Goal: Task Accomplishment & Management: Manage account settings

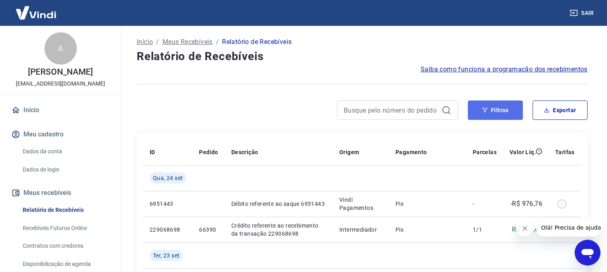
click at [475, 111] on button "Filtros" at bounding box center [495, 110] width 55 height 19
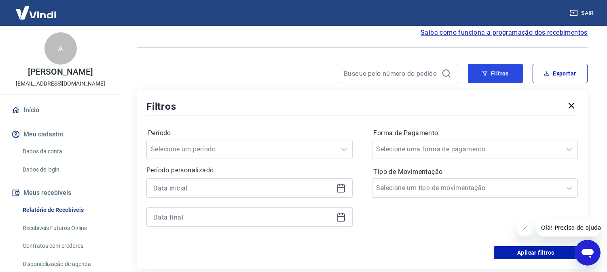
scroll to position [90, 0]
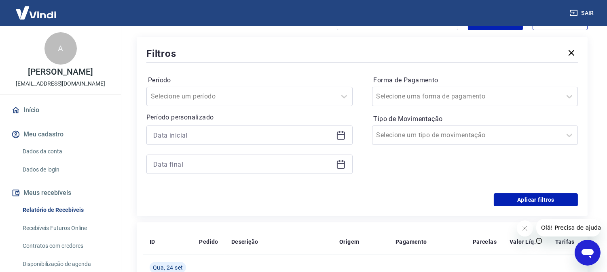
click at [342, 133] on icon at bounding box center [342, 132] width 1 height 2
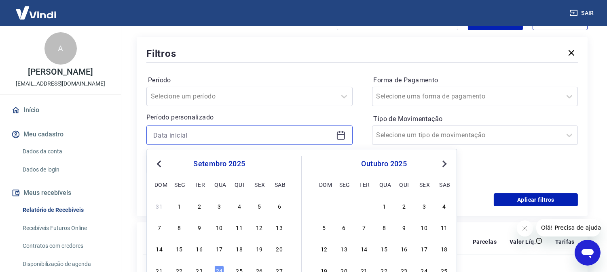
scroll to position [135, 0]
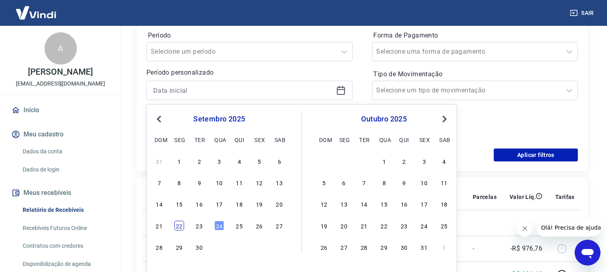
click at [180, 227] on div "22" at bounding box center [179, 226] width 10 height 10
click at [180, 227] on span "Qua, 24 set" at bounding box center [168, 223] width 30 height 8
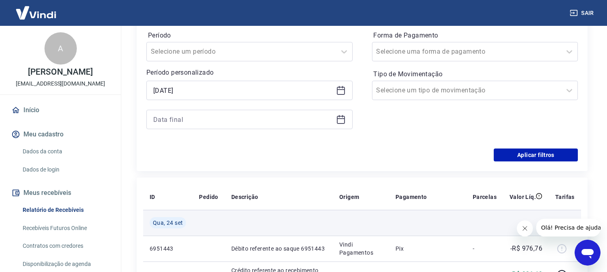
type input "[DATE]"
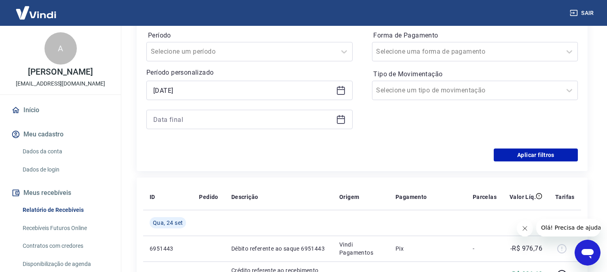
click at [342, 118] on icon at bounding box center [342, 116] width 1 height 2
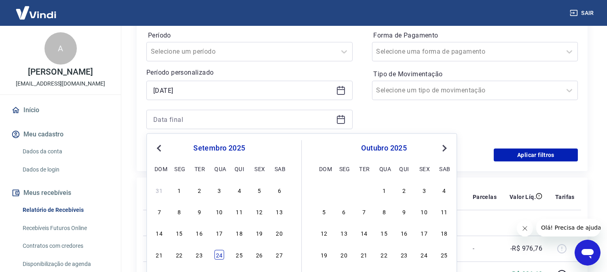
click at [217, 256] on div "24" at bounding box center [219, 255] width 10 height 10
click at [217, 256] on td at bounding box center [208, 249] width 32 height 26
type input "[DATE]"
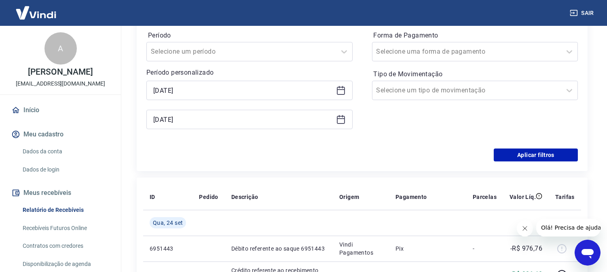
scroll to position [179, 0]
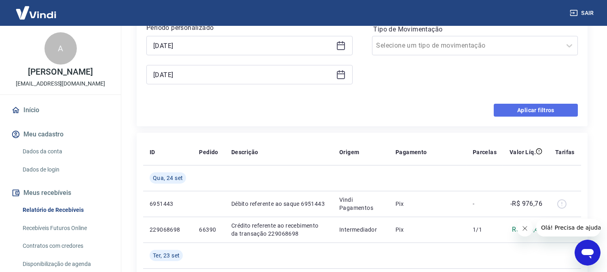
click at [504, 107] on button "Aplicar filtros" at bounding box center [535, 110] width 84 height 13
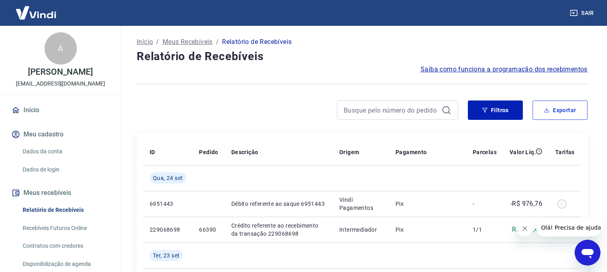
click at [571, 110] on button "Exportar" at bounding box center [559, 110] width 55 height 19
type input "[DATE]"
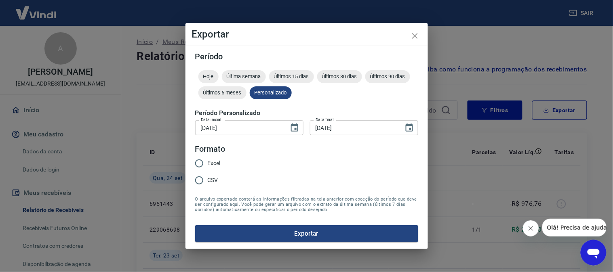
click at [205, 164] on label "Excel" at bounding box center [206, 163] width 30 height 17
click at [205, 164] on input "Excel" at bounding box center [199, 163] width 17 height 17
radio input "true"
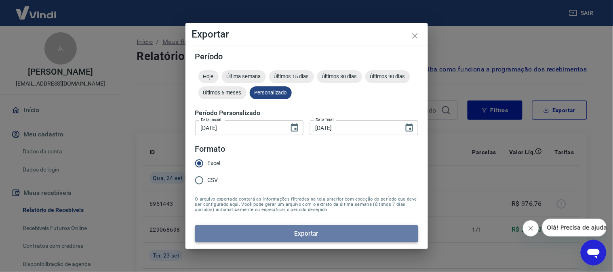
drag, startPoint x: 285, startPoint y: 232, endPoint x: 292, endPoint y: 232, distance: 6.9
click at [286, 232] on button "Exportar" at bounding box center [306, 233] width 223 height 17
